Goal: Transaction & Acquisition: Book appointment/travel/reservation

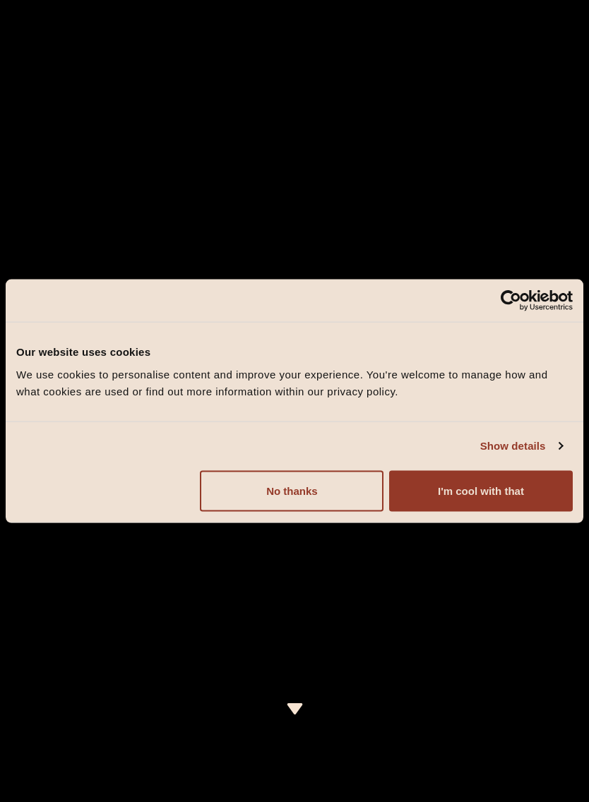
click at [544, 486] on button "I'm cool with that" at bounding box center [481, 490] width 184 height 41
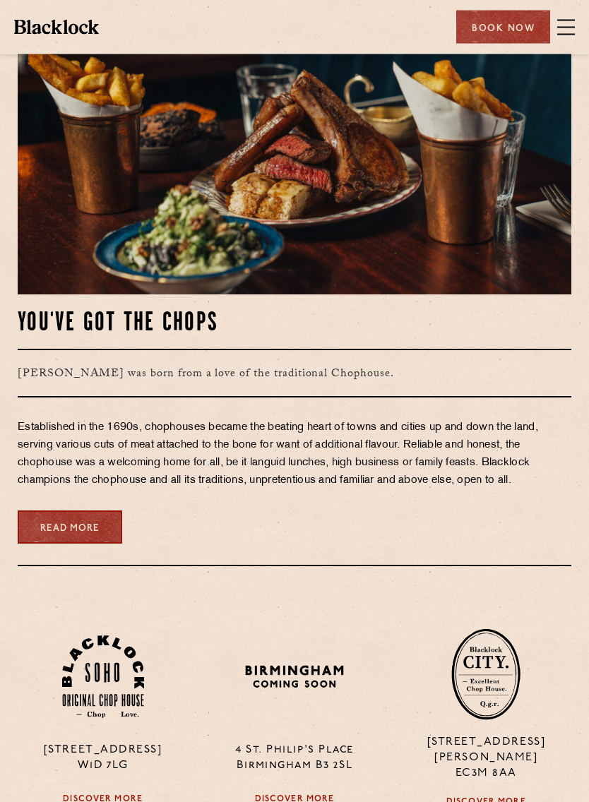
scroll to position [811, 0]
click at [509, 24] on div "Book Now" at bounding box center [503, 27] width 94 height 33
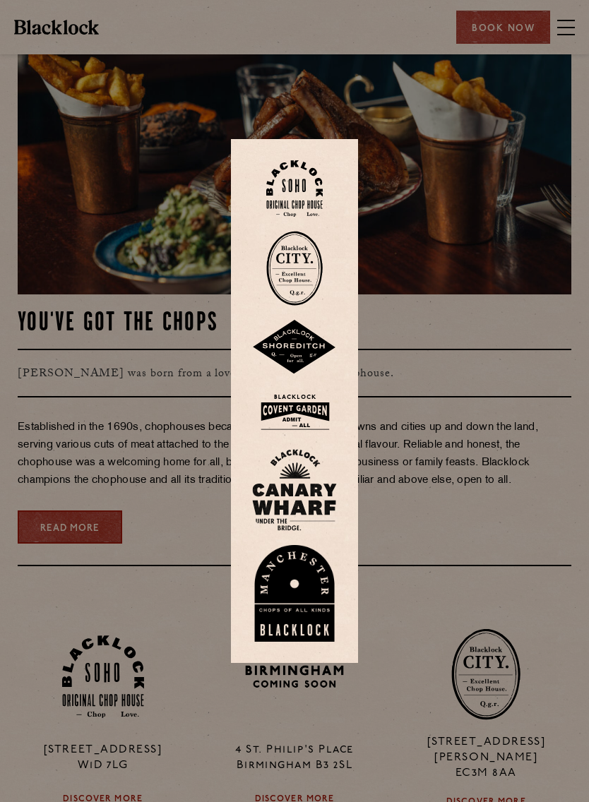
click at [428, 369] on div at bounding box center [294, 401] width 589 height 802
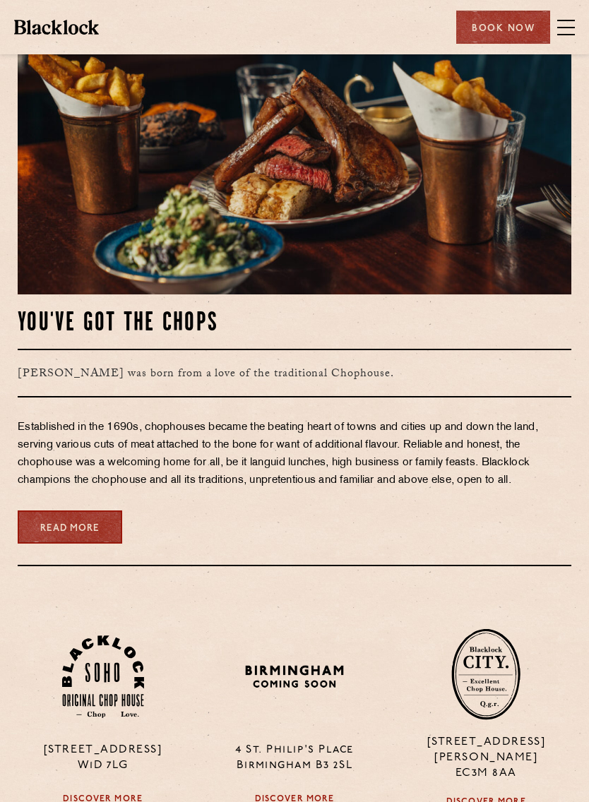
click at [522, 26] on div "Book Now" at bounding box center [503, 27] width 94 height 33
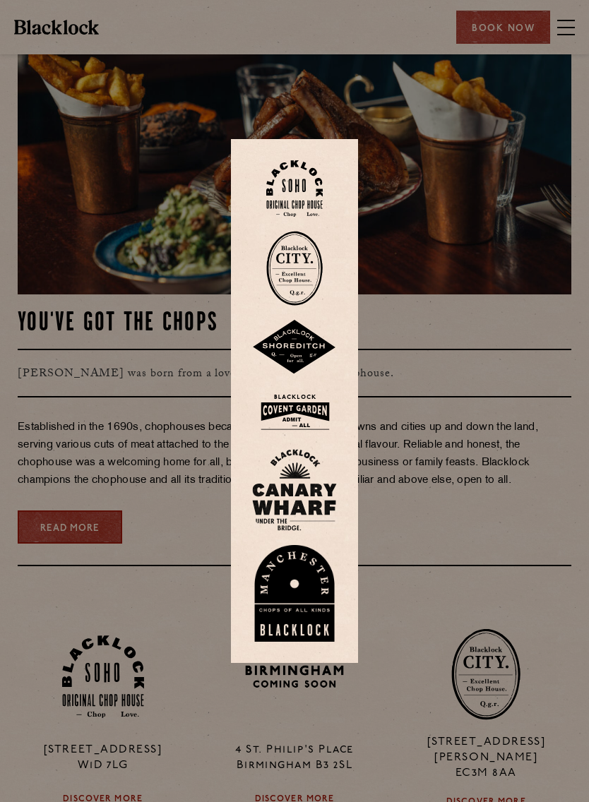
click at [302, 622] on img at bounding box center [294, 593] width 85 height 97
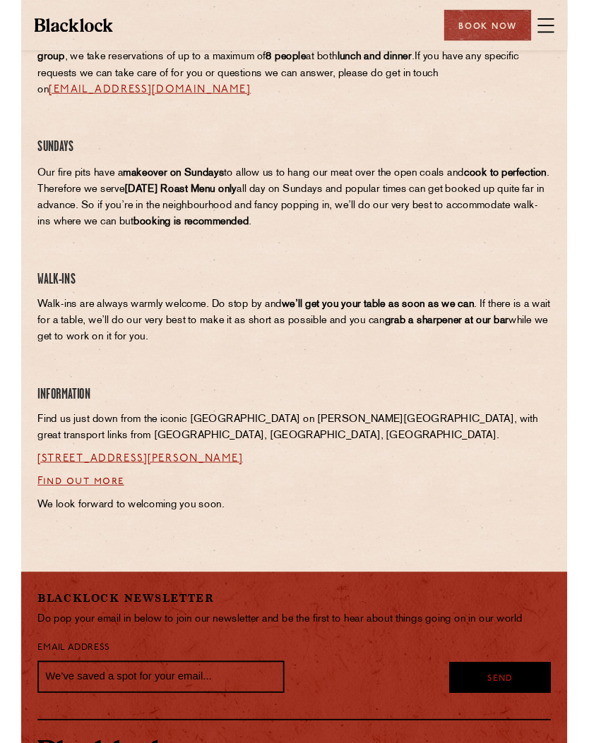
scroll to position [772, 0]
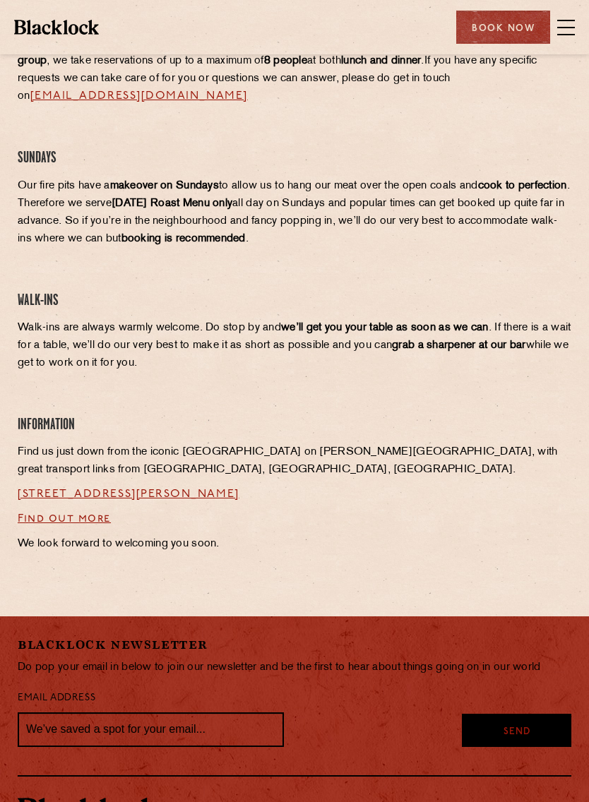
click at [35, 493] on link "37 Peter Street, Manchester, M2 5GB" at bounding box center [129, 494] width 222 height 11
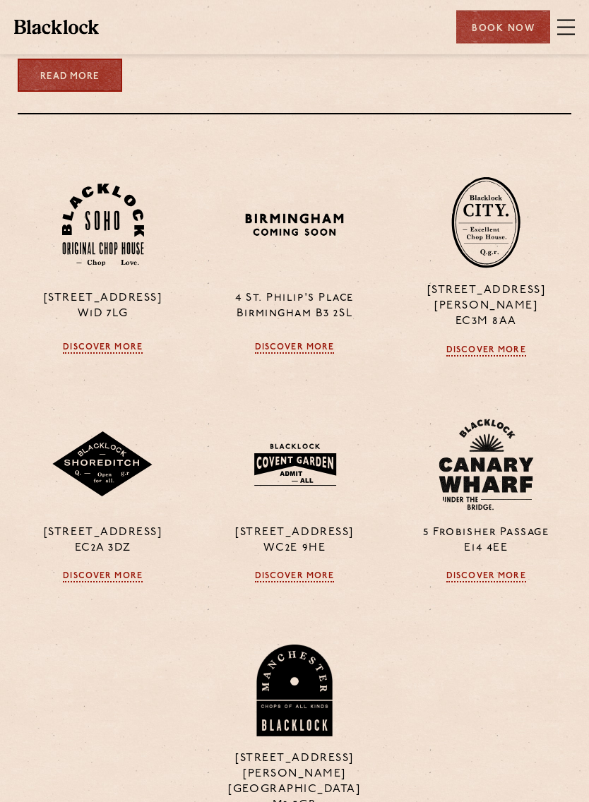
scroll to position [1263, 0]
